Goal: Task Accomplishment & Management: Understand process/instructions

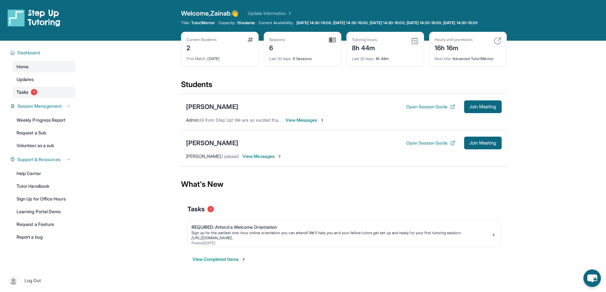
click at [30, 97] on link "Tasks 1" at bounding box center [44, 92] width 62 height 11
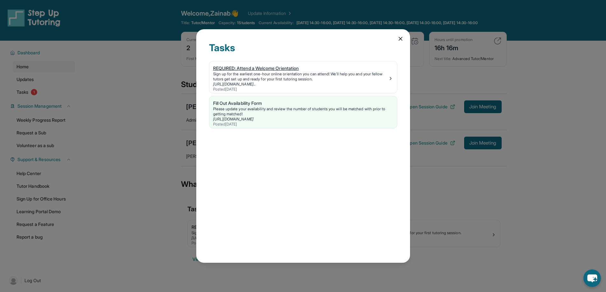
click at [268, 78] on div "Sign up for the earliest one-hour online orientation you can attend! We’ll help…" at bounding box center [300, 77] width 175 height 10
click at [402, 40] on icon at bounding box center [400, 39] width 6 height 6
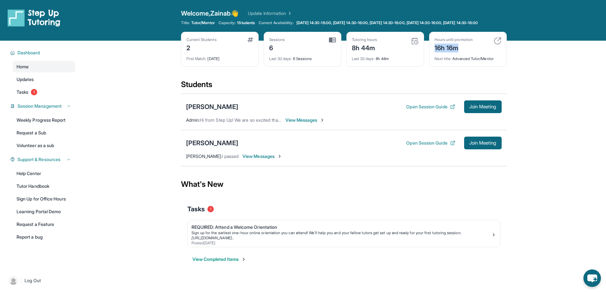
drag, startPoint x: 431, startPoint y: 53, endPoint x: 472, endPoint y: 54, distance: 41.1
click at [472, 54] on div "Hours until promotion 16h 16m Next title : Advanced Tutor/Mentor" at bounding box center [468, 49] width 78 height 35
click at [410, 80] on div "Current Students 2 First Match : [DATE] Sessions 6 Last 30 days : 6 Sessions Tu…" at bounding box center [344, 56] width 326 height 48
drag, startPoint x: 454, startPoint y: 64, endPoint x: 509, endPoint y: 64, distance: 55.4
click at [509, 64] on main "Current Students 2 First Match : [DATE] Sessions 6 Last 30 days : 6 Sessions Tu…" at bounding box center [343, 159] width 525 height 237
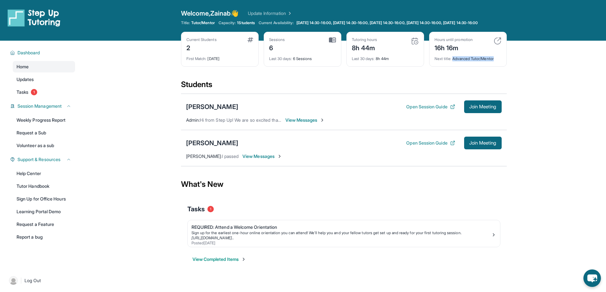
click at [536, 75] on main "Current Students 2 First Match : [DATE] Sessions 6 Last 30 days : 6 Sessions Tu…" at bounding box center [343, 159] width 525 height 237
click at [128, 178] on main "Current Students 2 First Match : [DATE] Sessions 6 Last 30 days : 6 Sessions Tu…" at bounding box center [343, 159] width 525 height 237
